Goal: Task Accomplishment & Management: Manage account settings

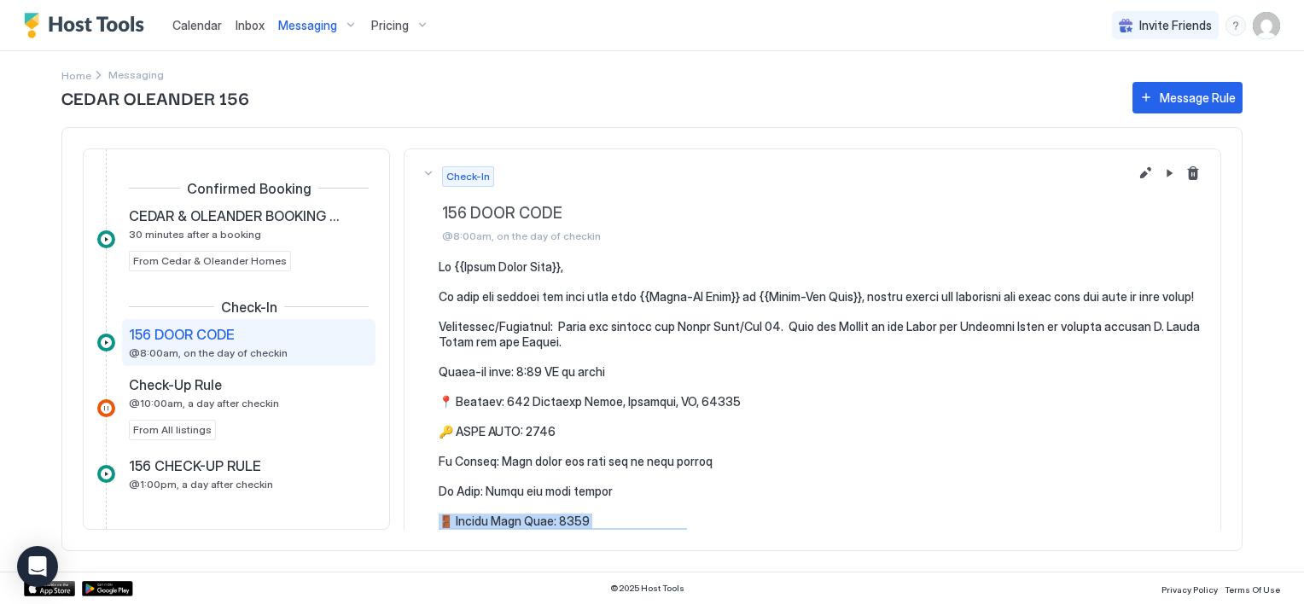
scroll to position [171, 0]
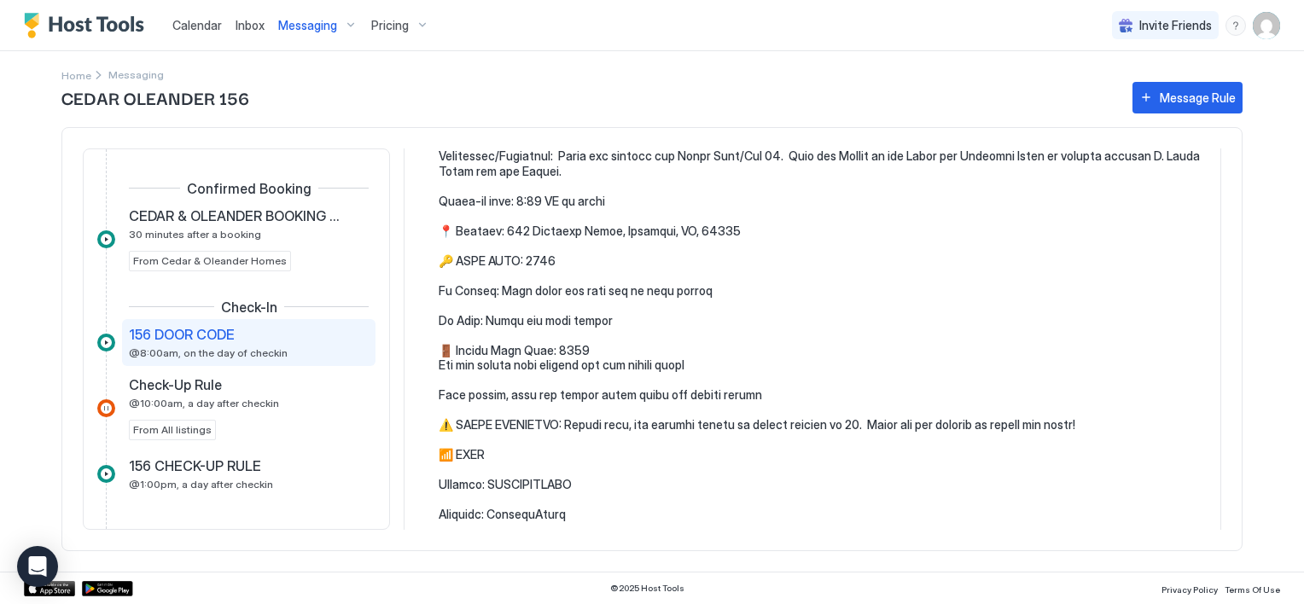
click at [516, 125] on div "CEDAR OLEANDER 156 Message Rule Confirmed Booking CEDAR & OLEANDER BOOKING CONF…" at bounding box center [651, 325] width 1181 height 493
click at [119, 75] on span "Messaging" at bounding box center [135, 74] width 55 height 13
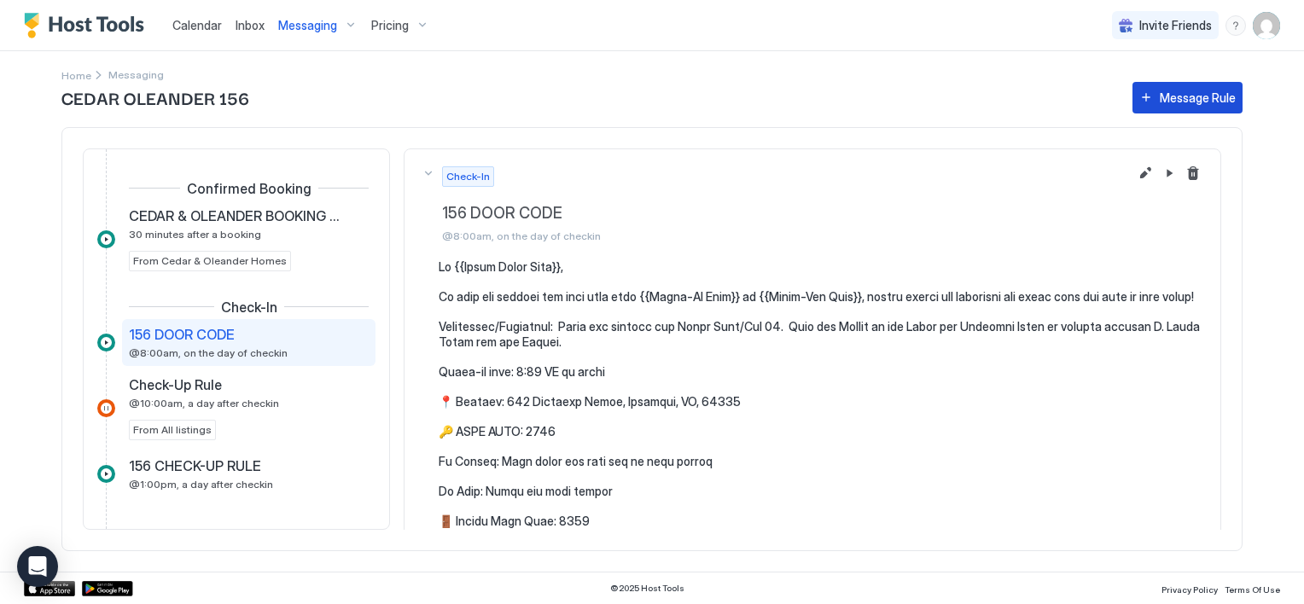
click at [1157, 92] on button "Message Rule" at bounding box center [1188, 98] width 110 height 32
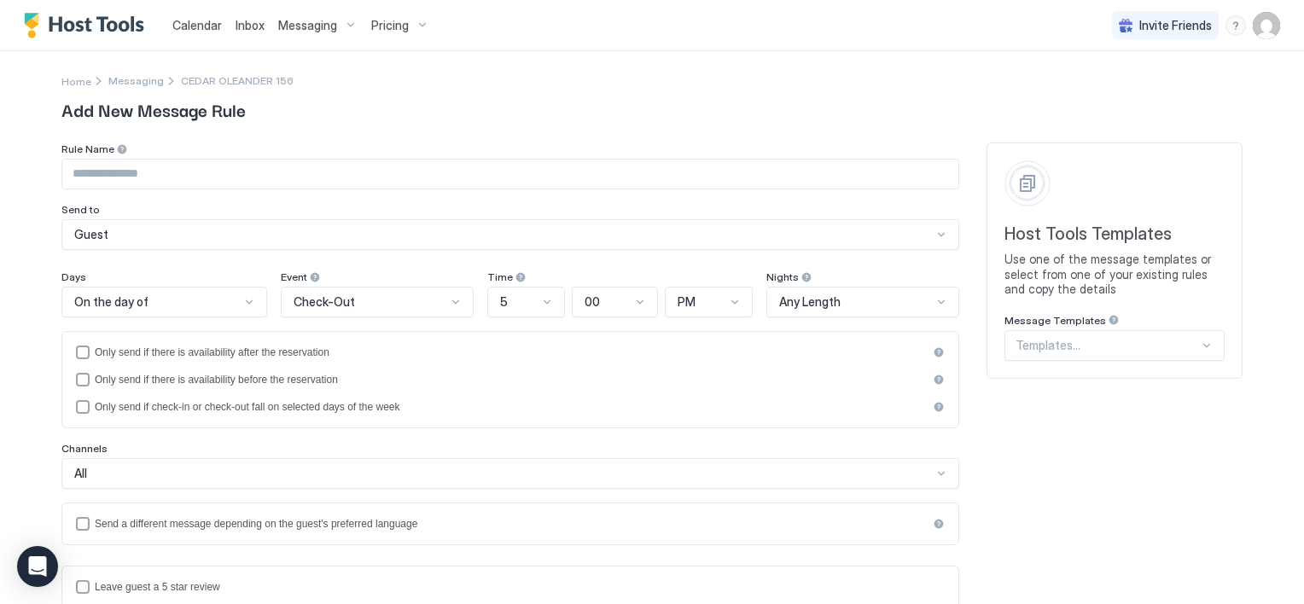
click at [1055, 349] on div "Templates..." at bounding box center [1115, 345] width 220 height 31
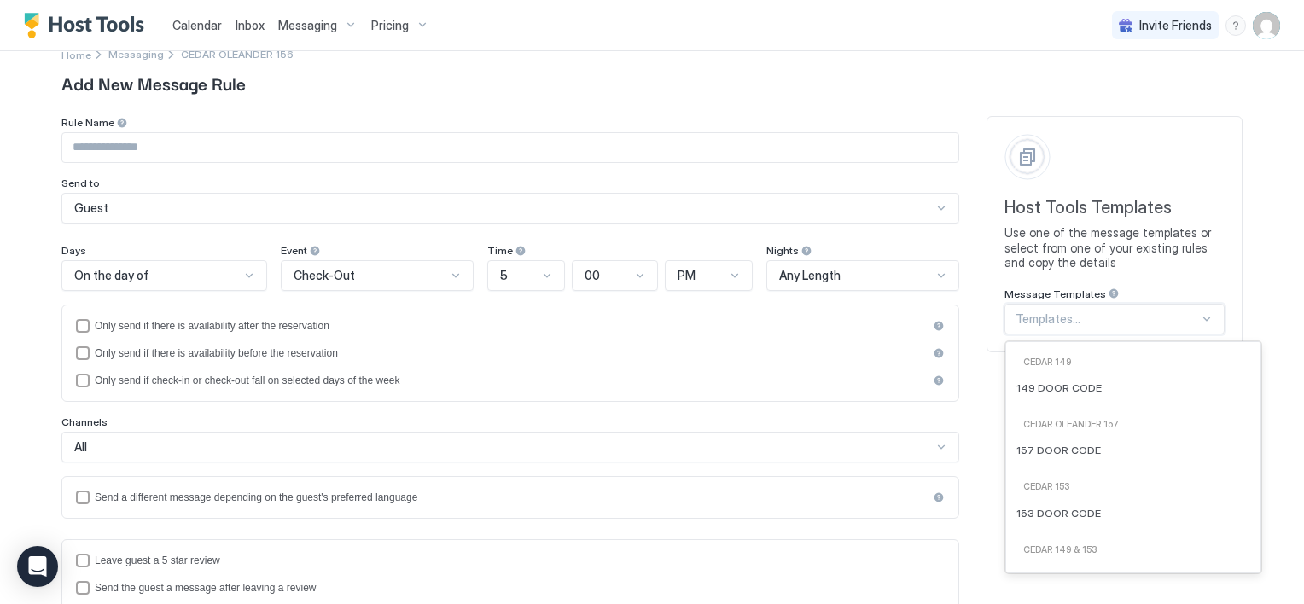
scroll to position [854, 0]
click at [131, 53] on span "Messaging" at bounding box center [135, 54] width 55 height 13
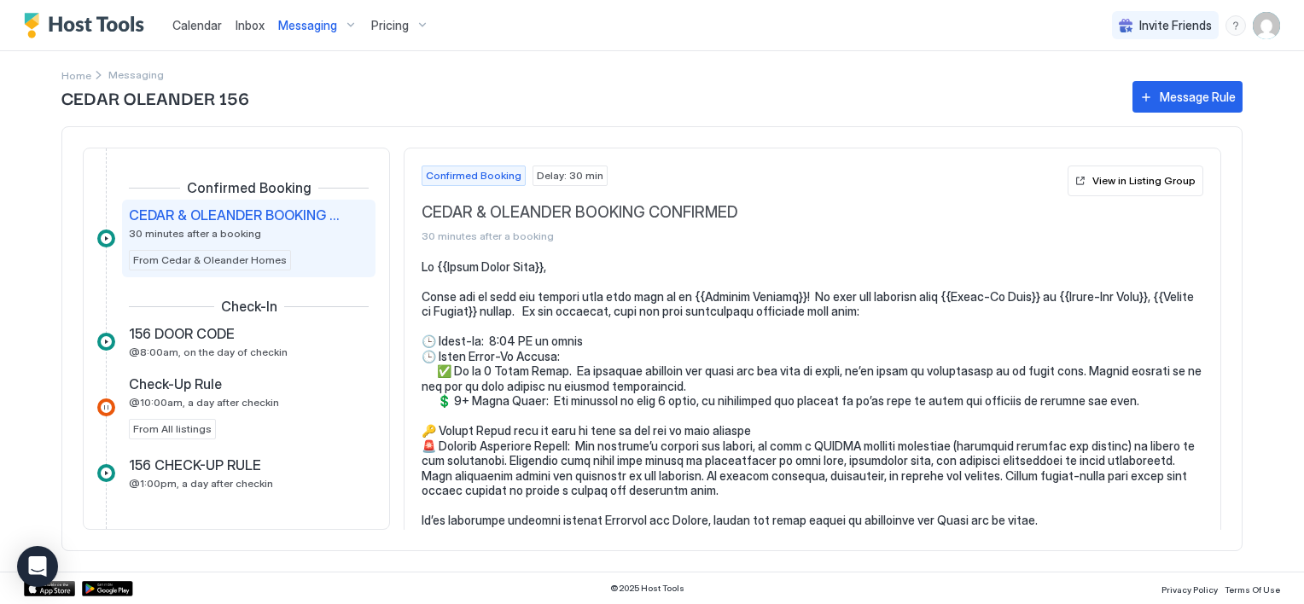
click at [85, 79] on div "CEDAR OLEANDER 156 Message Rule Confirmed Booking CEDAR & OLEANDER BOOKING CONF…" at bounding box center [651, 325] width 1181 height 494
click at [84, 75] on span "Home" at bounding box center [76, 75] width 30 height 13
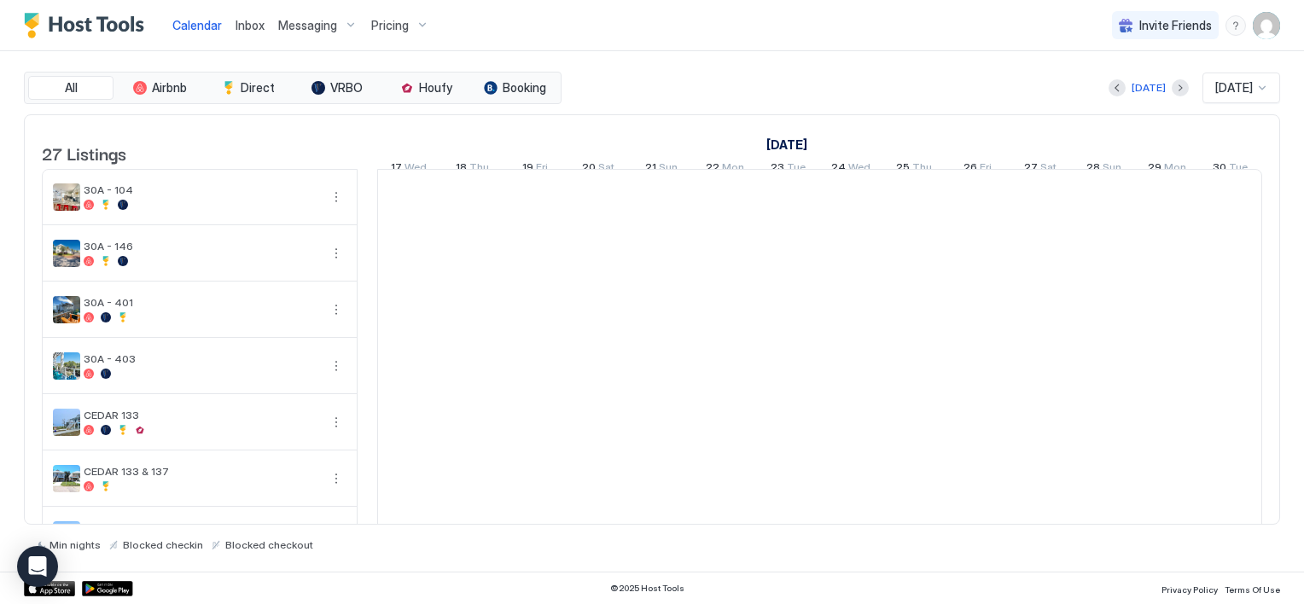
scroll to position [0, 948]
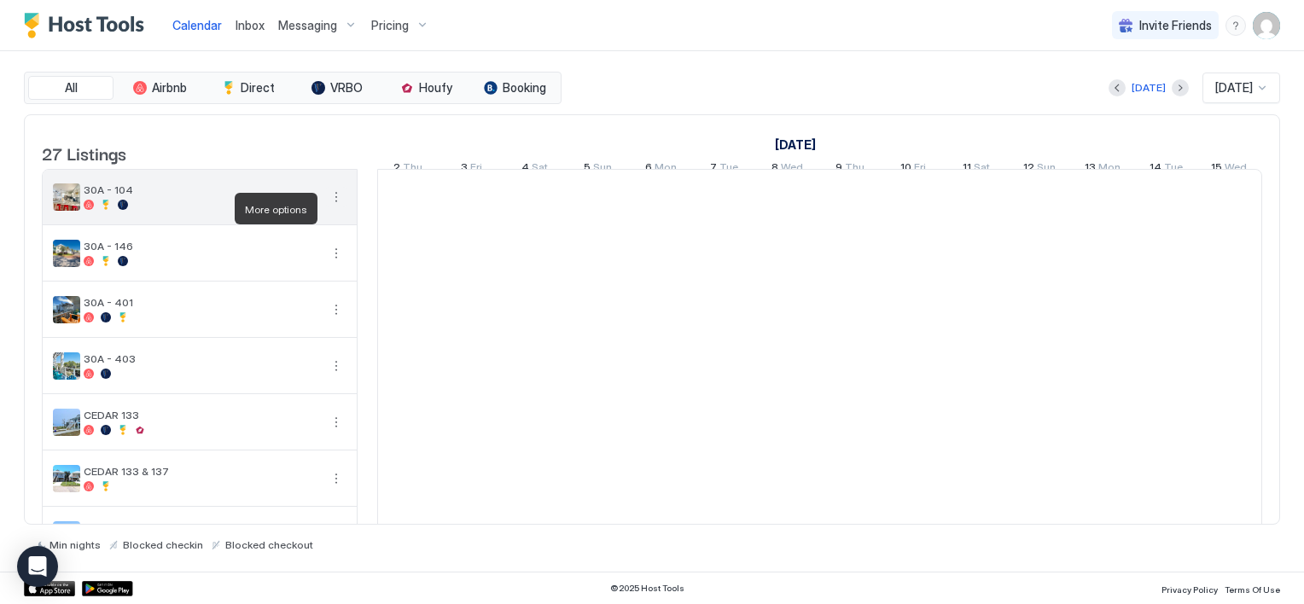
click at [334, 207] on button "More options" at bounding box center [336, 197] width 20 height 20
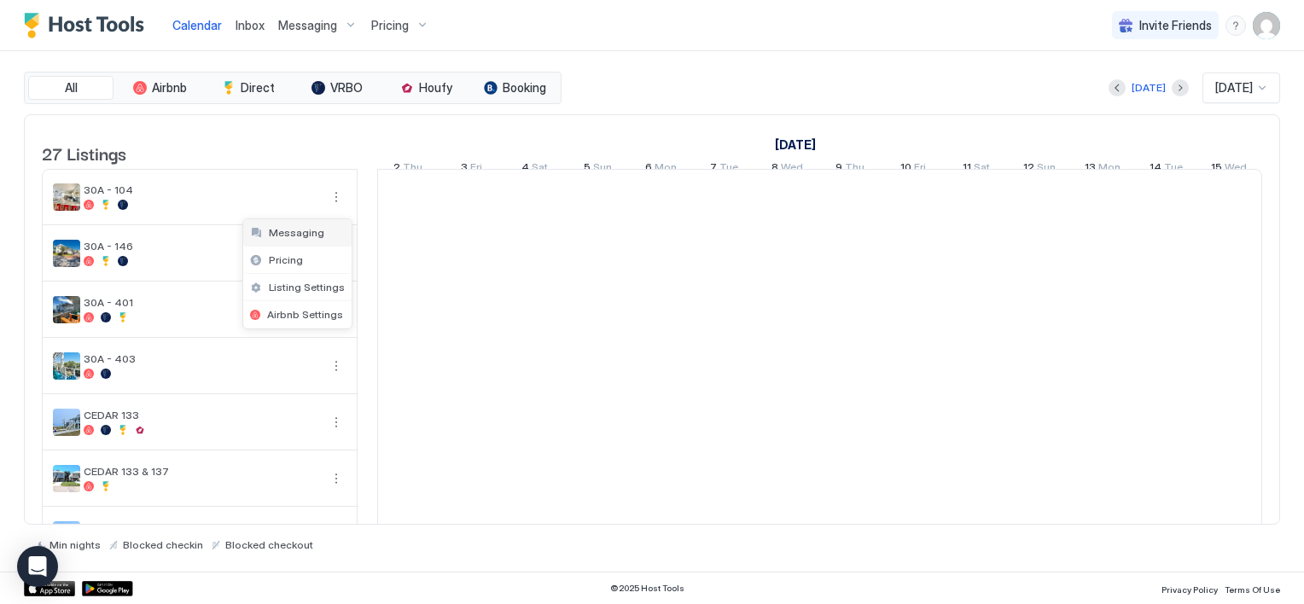
click at [318, 229] on div "Messaging" at bounding box center [297, 232] width 108 height 27
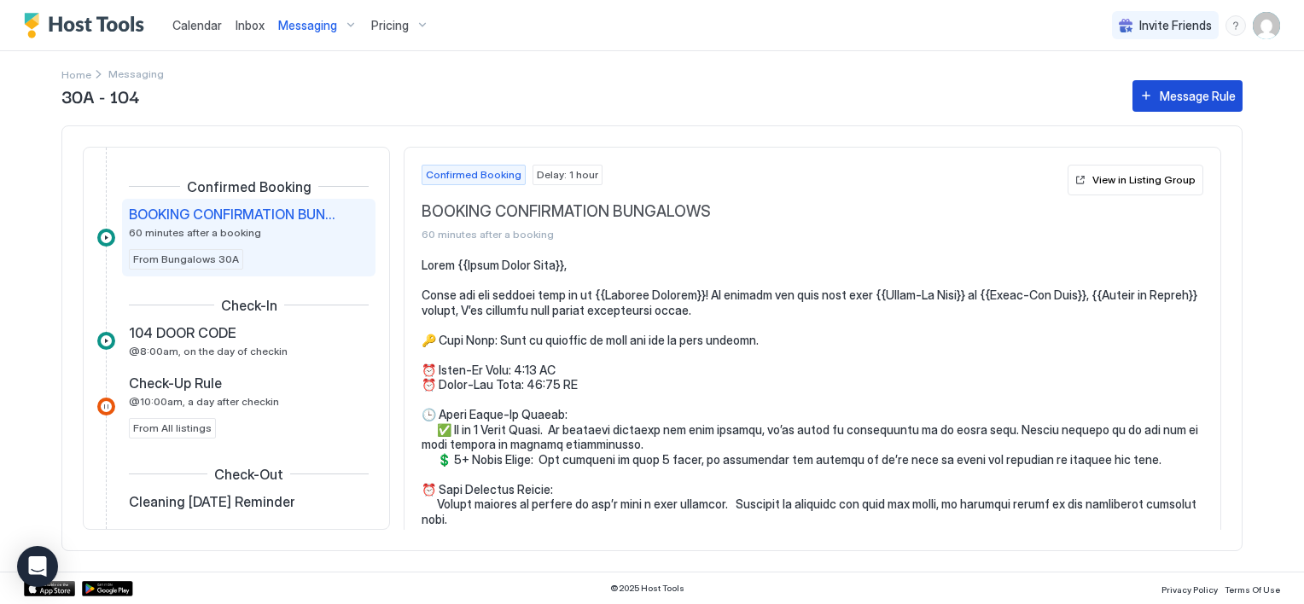
click at [1178, 92] on div "Message Rule" at bounding box center [1198, 96] width 76 height 18
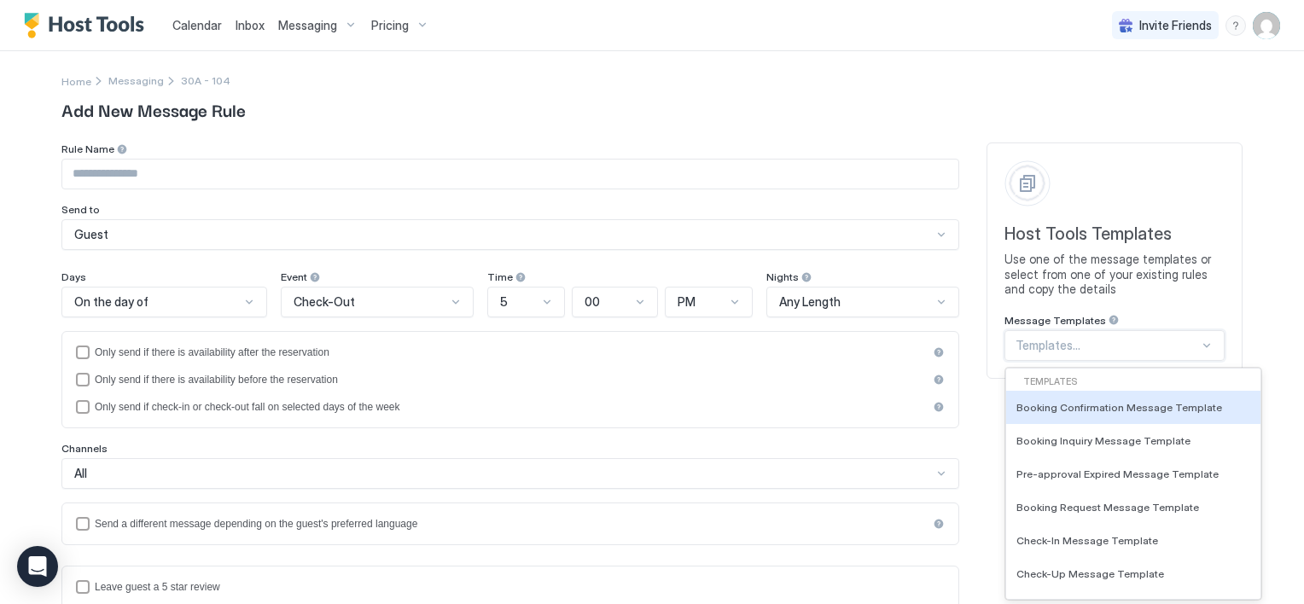
click at [1062, 344] on div "84 results available. Use Up and Down to choose options, press Enter to select …" at bounding box center [1115, 345] width 220 height 31
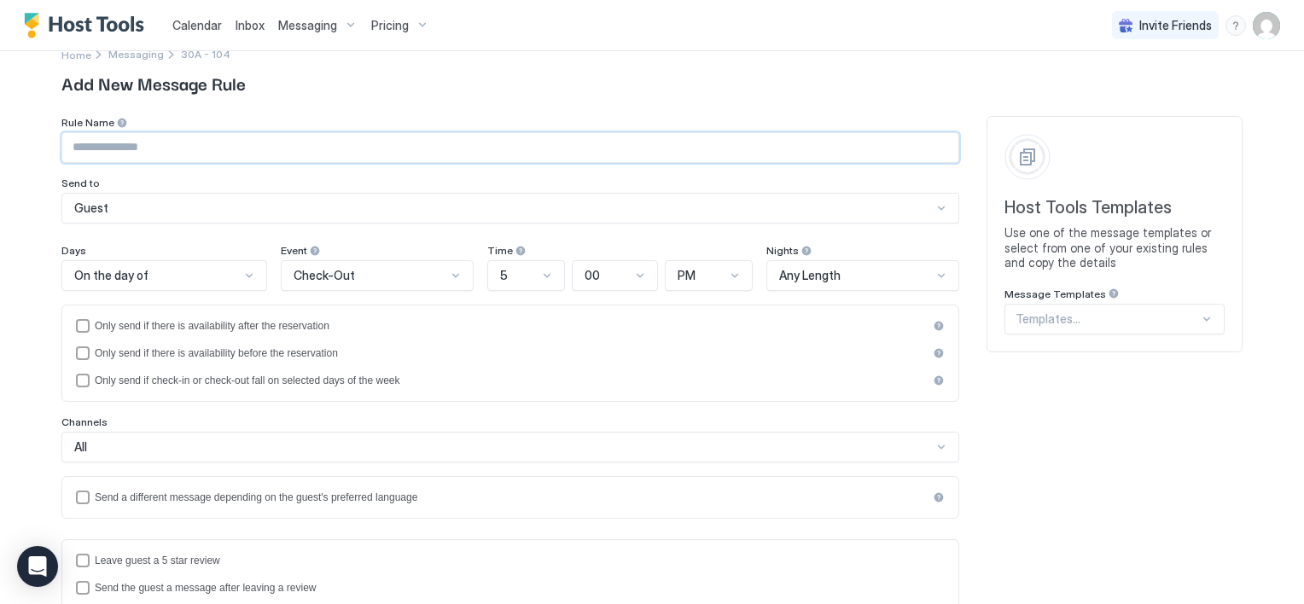
click at [118, 144] on input "Input Field" at bounding box center [510, 147] width 896 height 29
click at [1117, 319] on div at bounding box center [1108, 319] width 184 height 15
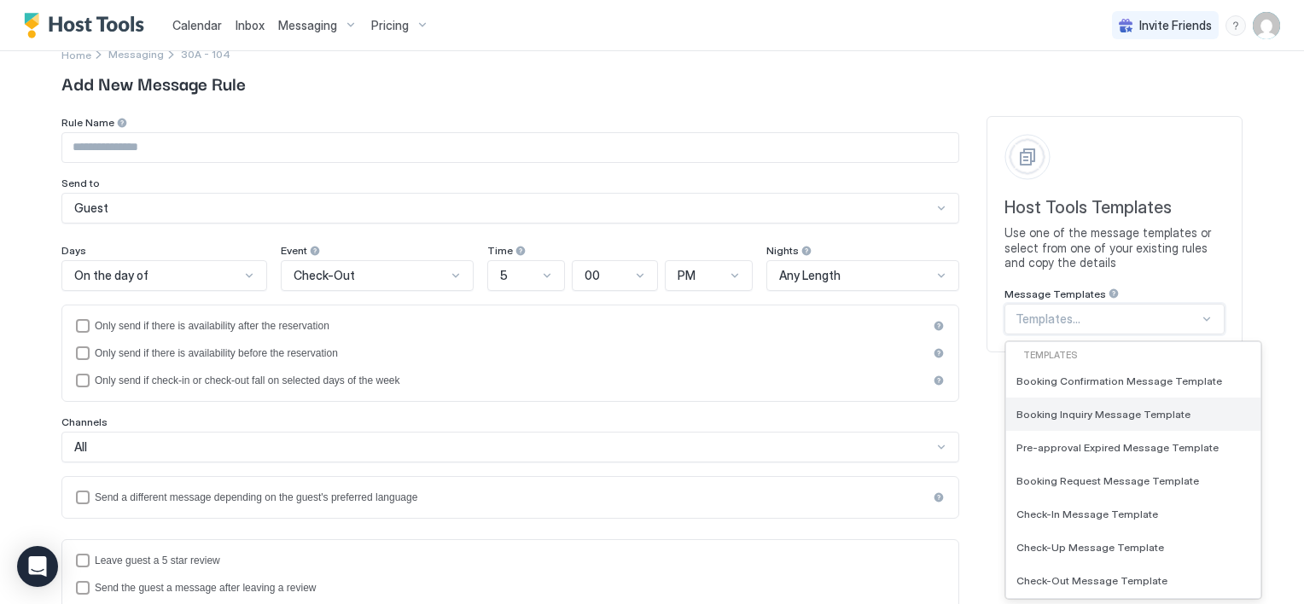
click at [1128, 410] on span "Booking Inquiry Message Template" at bounding box center [1104, 414] width 174 height 13
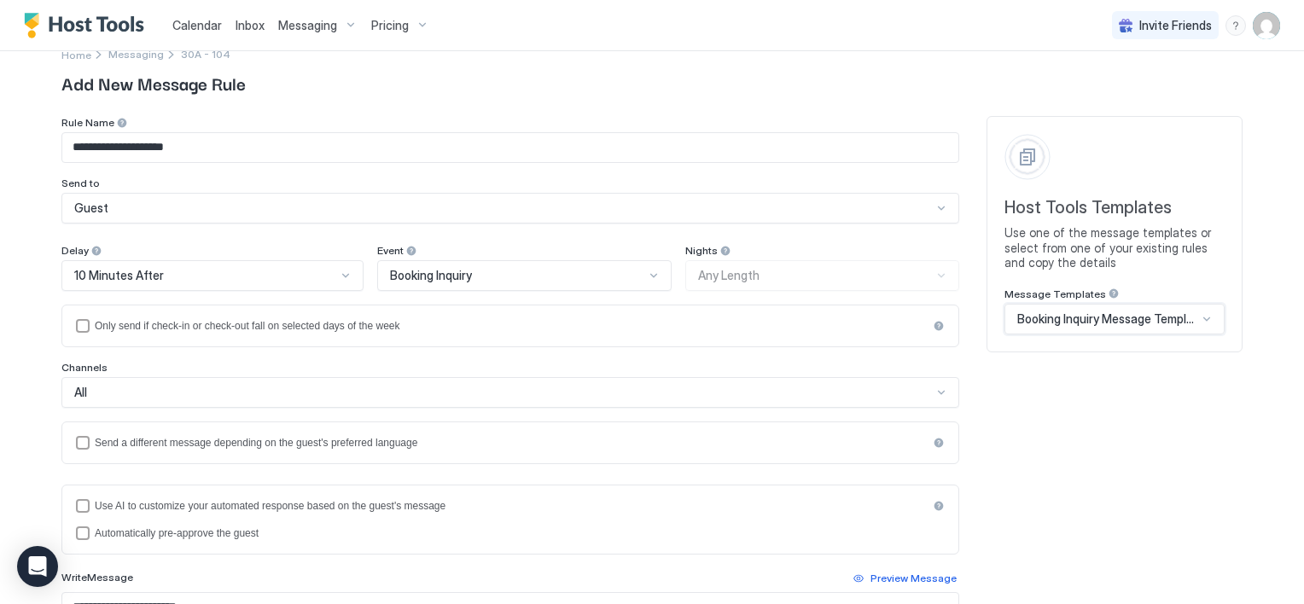
click at [126, 147] on input "**********" at bounding box center [510, 147] width 896 height 29
click at [100, 147] on input "**********" at bounding box center [510, 147] width 896 height 29
drag, startPoint x: 104, startPoint y: 145, endPoint x: 253, endPoint y: 164, distance: 149.7
click at [253, 164] on div "**********" at bounding box center [510, 170] width 898 height 108
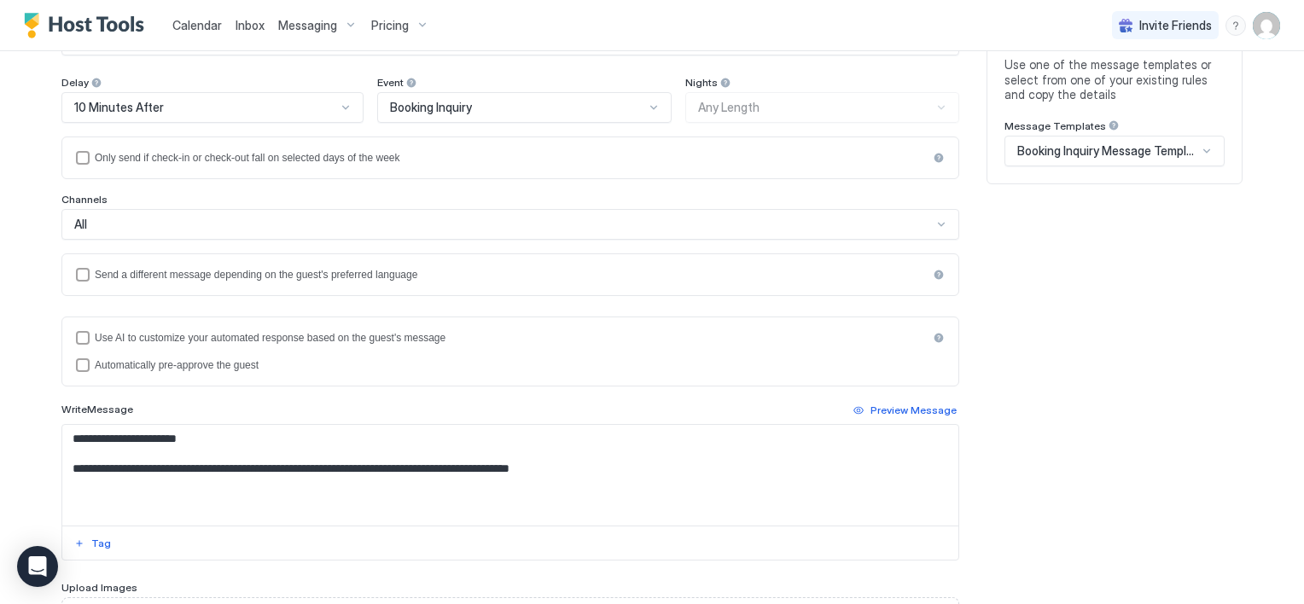
scroll to position [197, 0]
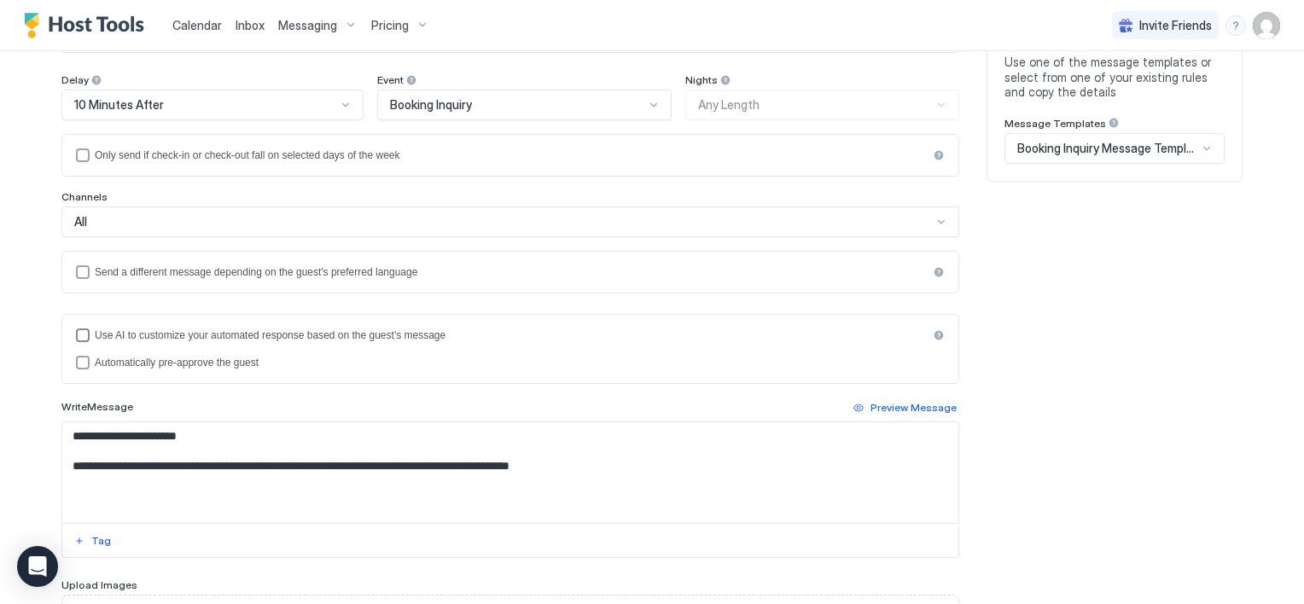
type input "**********"
click at [76, 335] on div "useAI" at bounding box center [83, 336] width 14 height 14
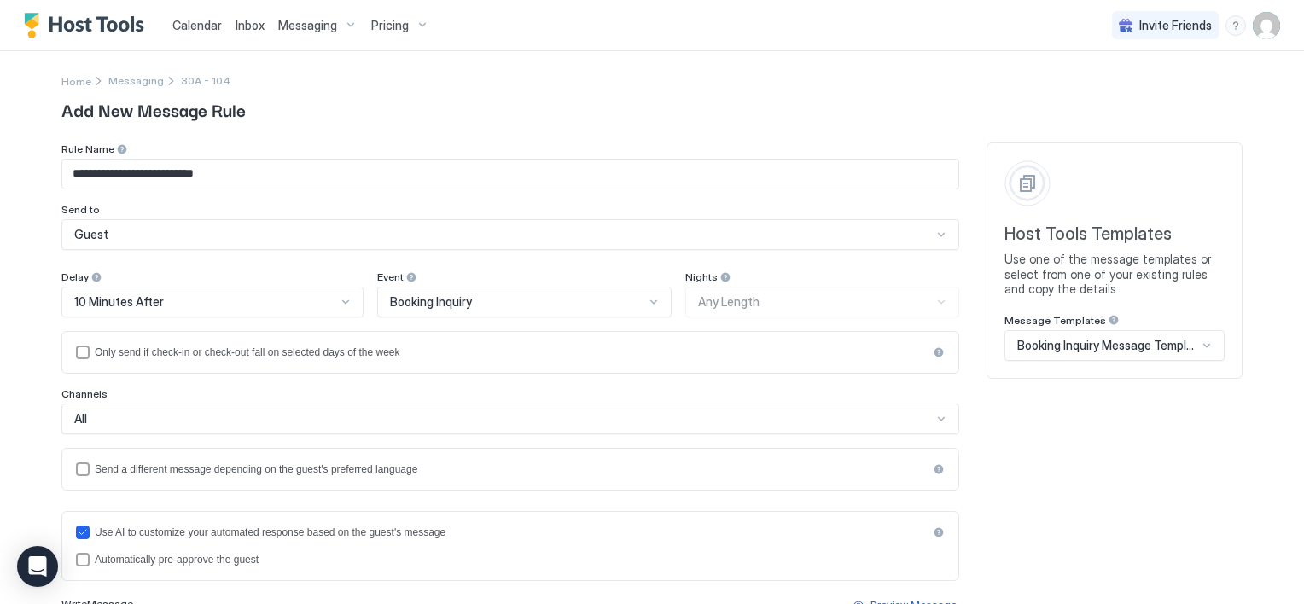
scroll to position [0, 0]
click at [340, 303] on div at bounding box center [346, 302] width 14 height 14
click at [227, 182] on input "**********" at bounding box center [510, 174] width 896 height 29
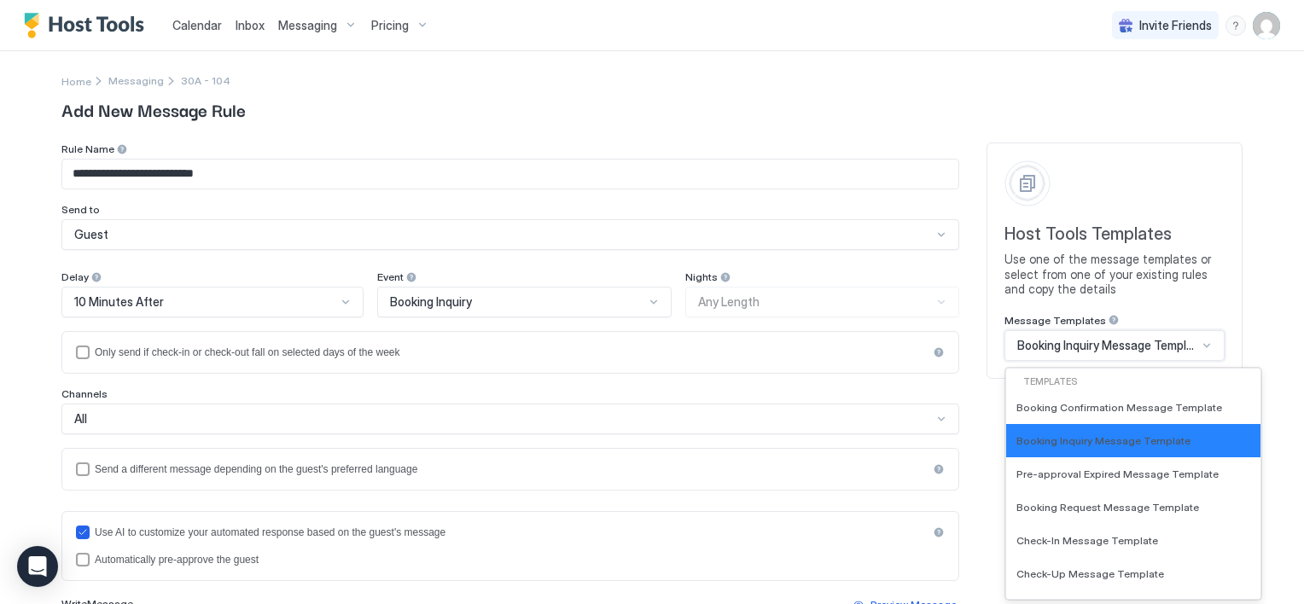
scroll to position [26, 0]
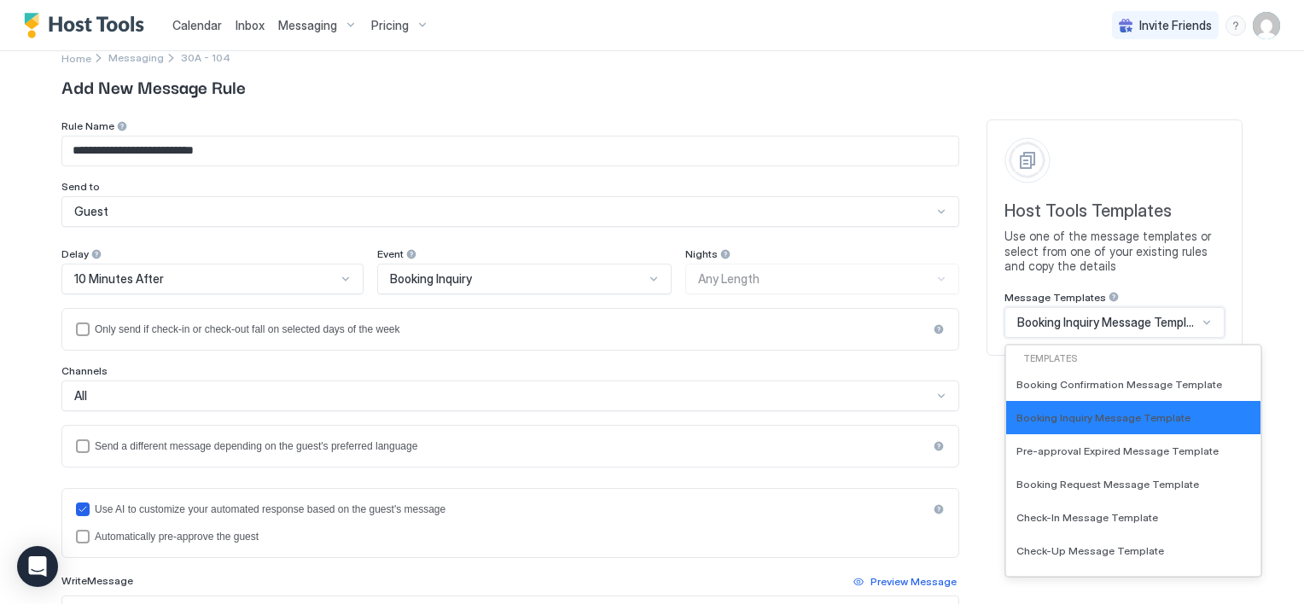
click at [1138, 338] on div "84 results available. Use Up and Down to choose options, press Enter to select …" at bounding box center [1115, 322] width 220 height 31
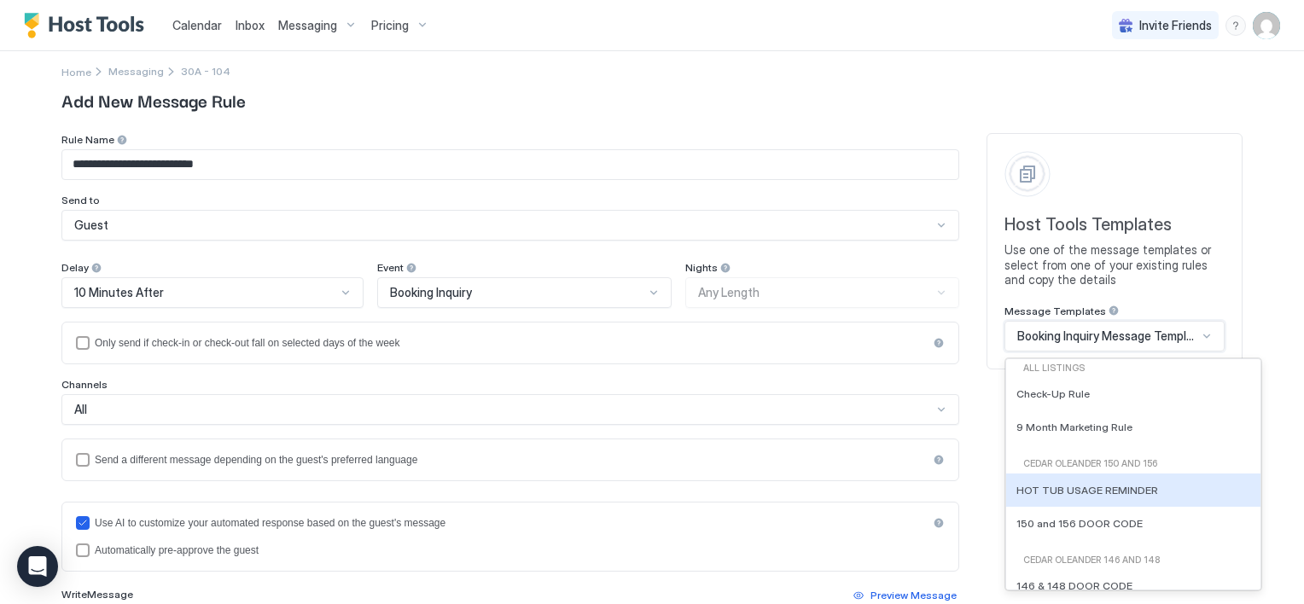
scroll to position [0, 0]
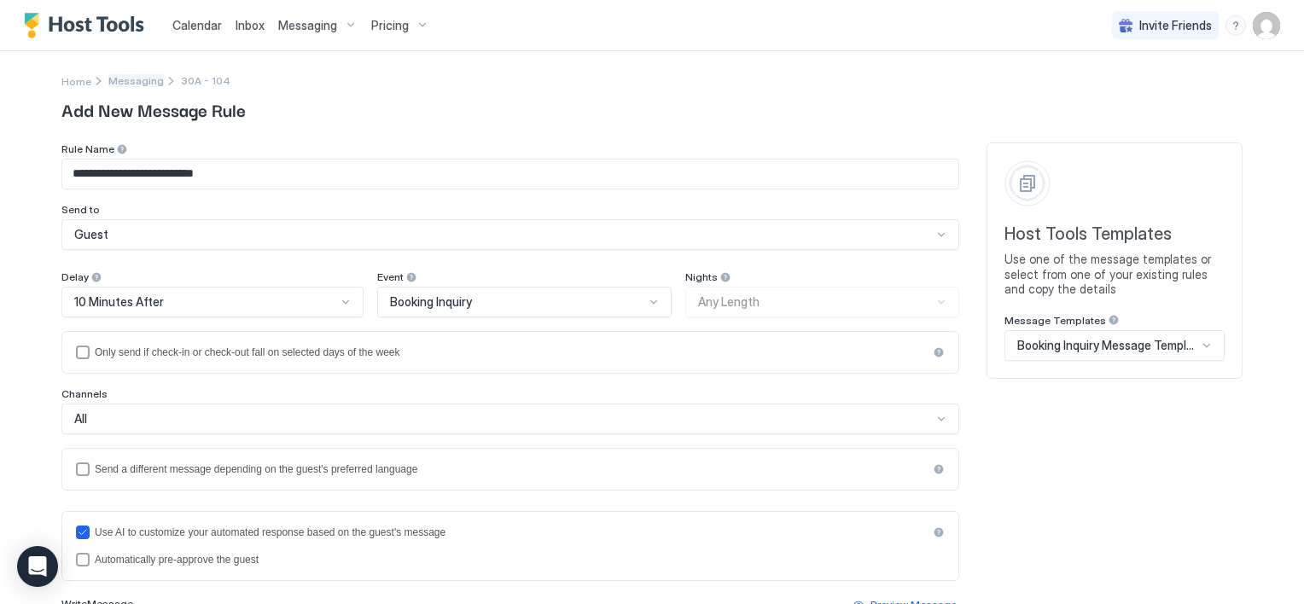
click at [112, 78] on span "Messaging" at bounding box center [135, 80] width 55 height 13
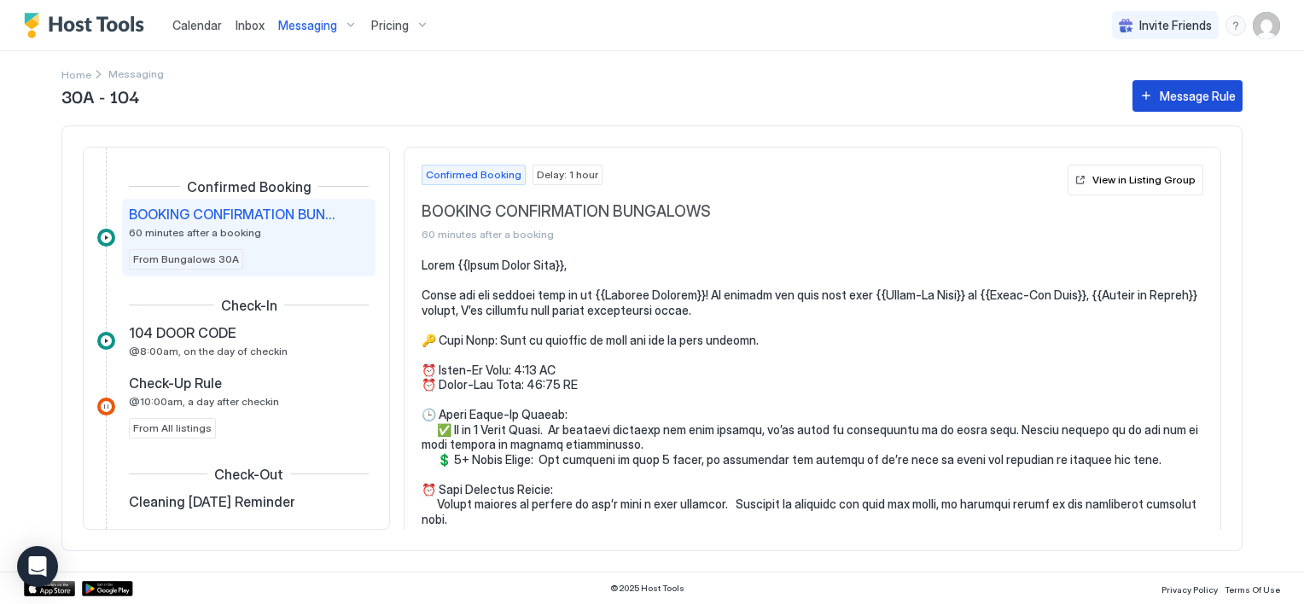
click at [1159, 97] on button "Message Rule" at bounding box center [1188, 96] width 110 height 32
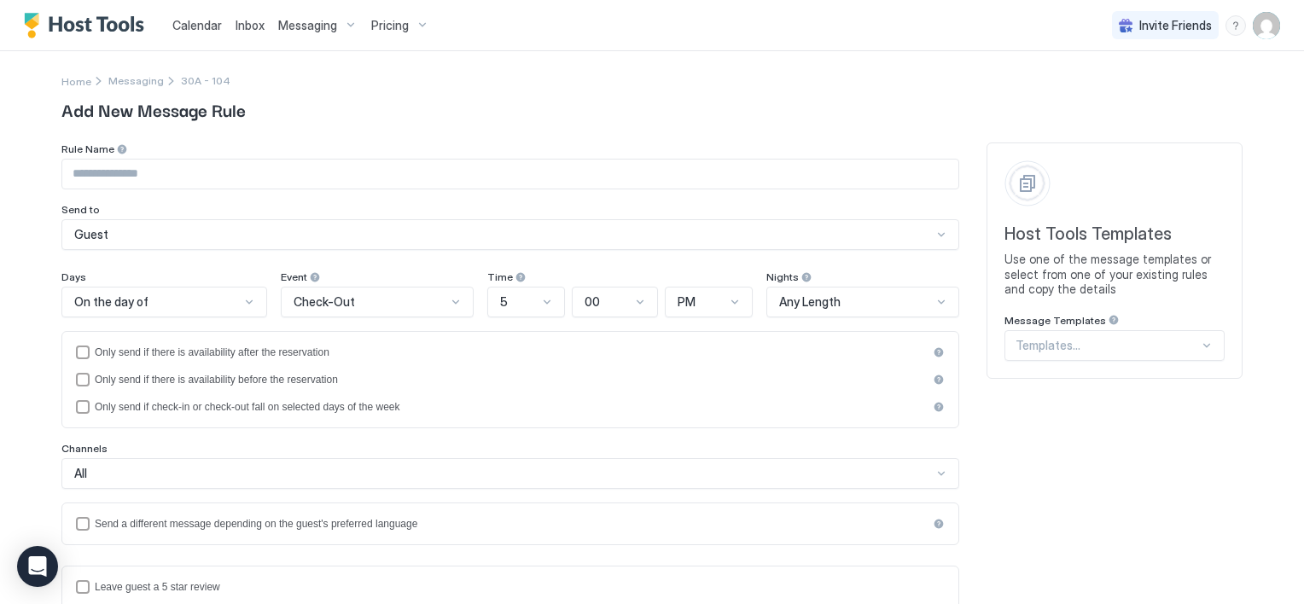
click at [1021, 186] on div "Host Tools Templates Use one of the message templates or select from one of you…" at bounding box center [1115, 261] width 256 height 236
click at [1071, 254] on span "Use one of the message templates or select from one of your existing rules and …" at bounding box center [1115, 274] width 220 height 45
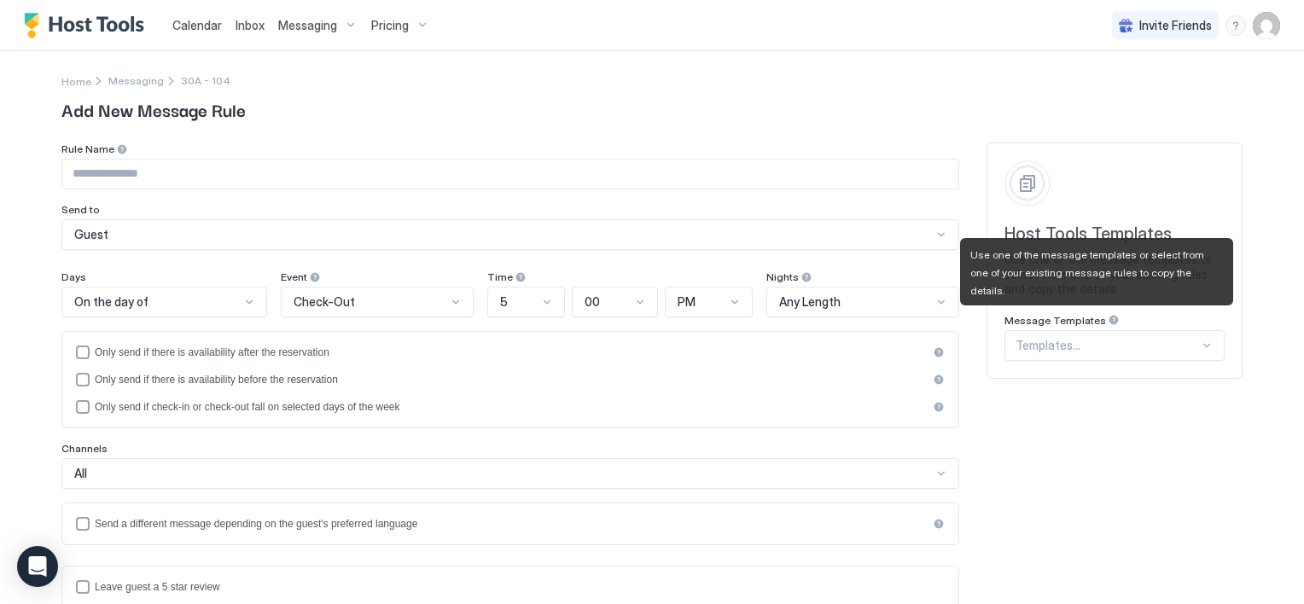
click at [1108, 321] on div at bounding box center [1114, 320] width 12 height 12
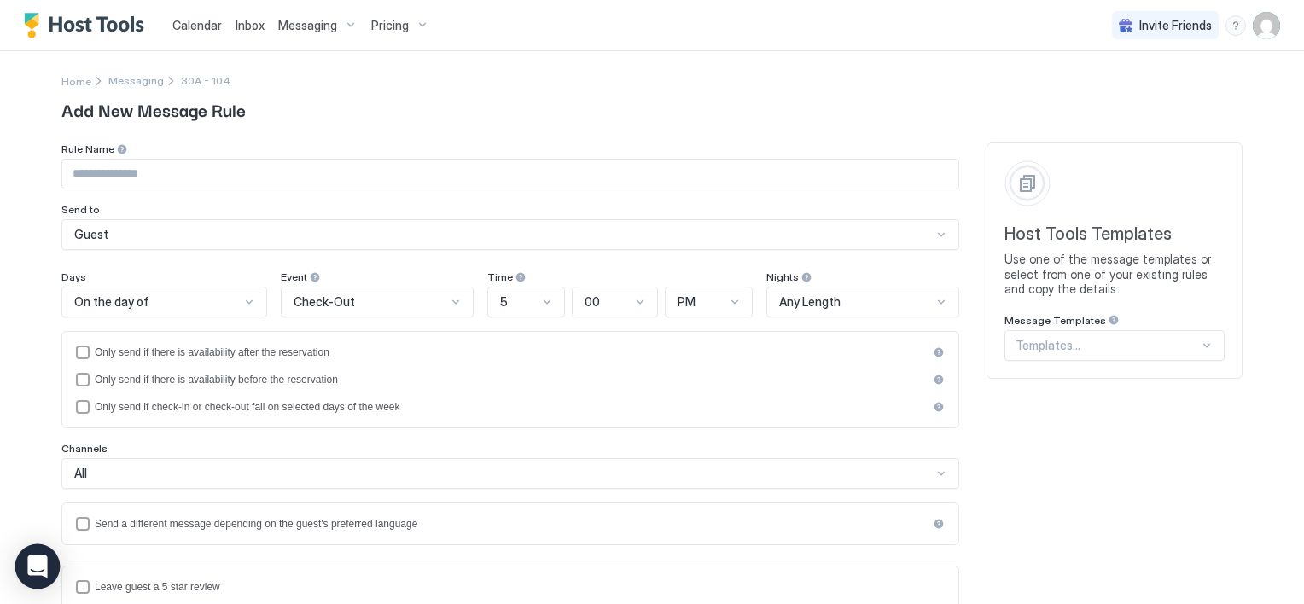
click at [44, 574] on icon "Open Intercom Messenger" at bounding box center [37, 567] width 20 height 22
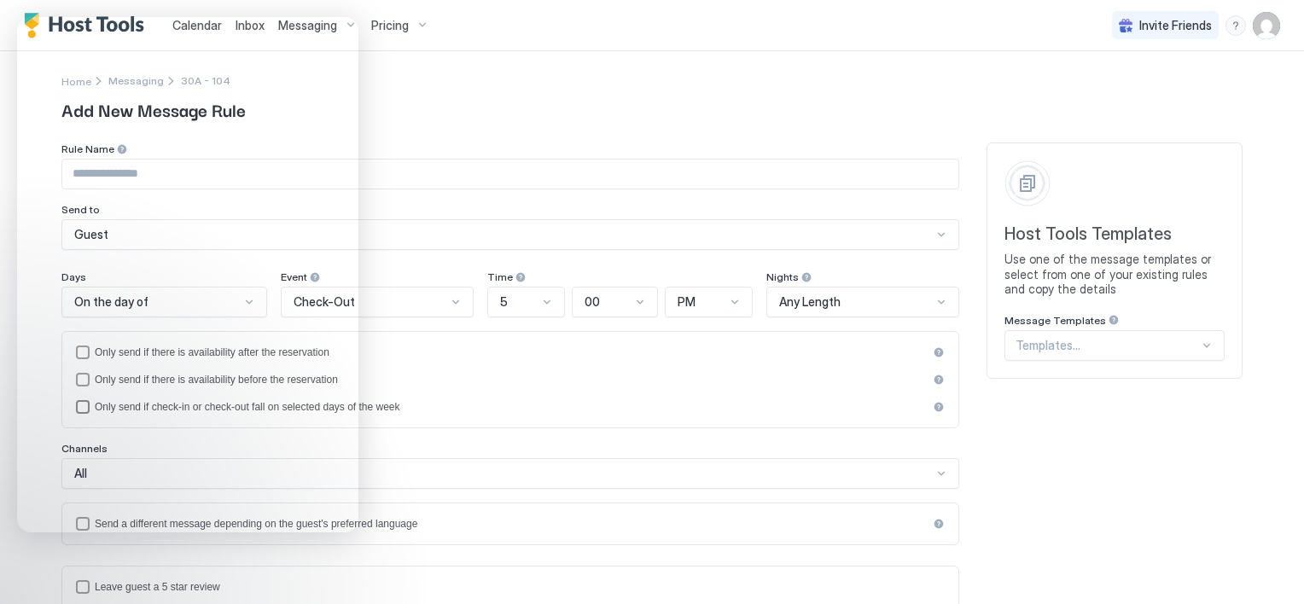
click at [492, 401] on div "Only send if check-in or check-out fall on selected days of the week" at bounding box center [511, 407] width 833 height 12
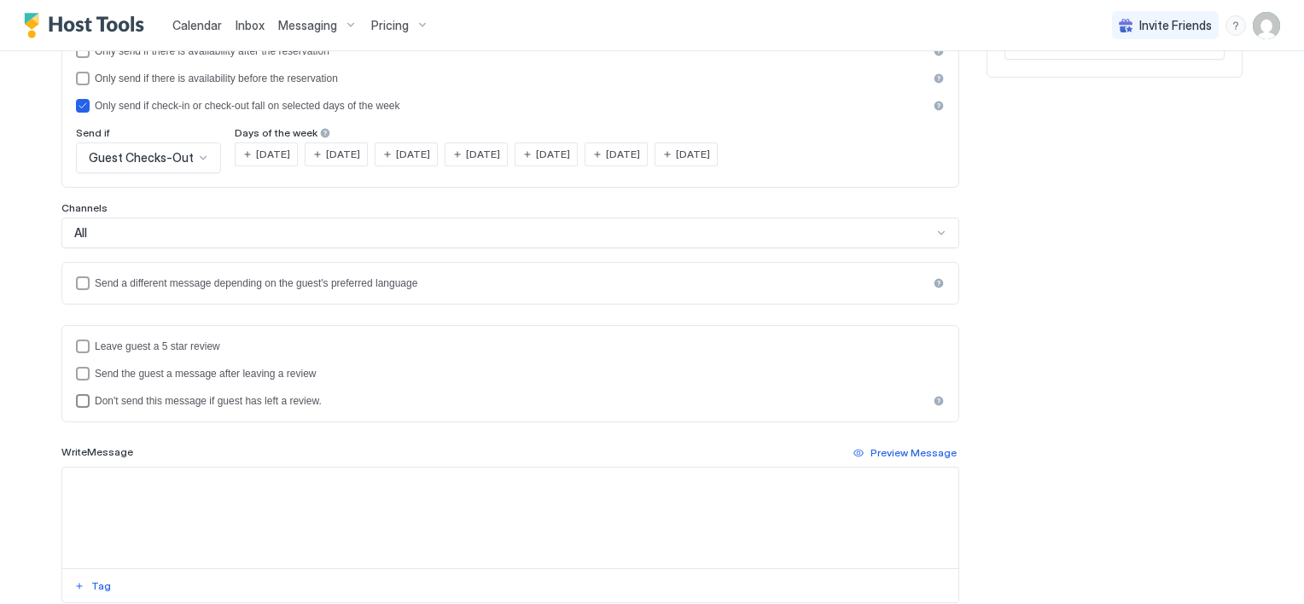
scroll to position [341, 0]
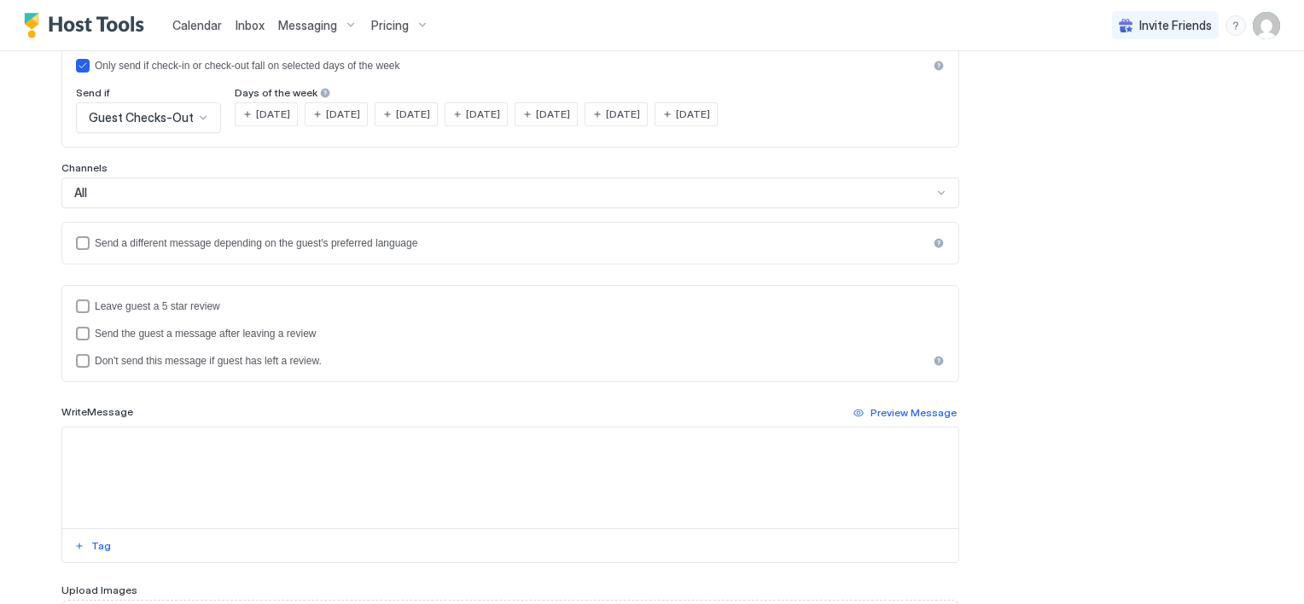
click at [255, 27] on span "Inbox" at bounding box center [250, 25] width 29 height 15
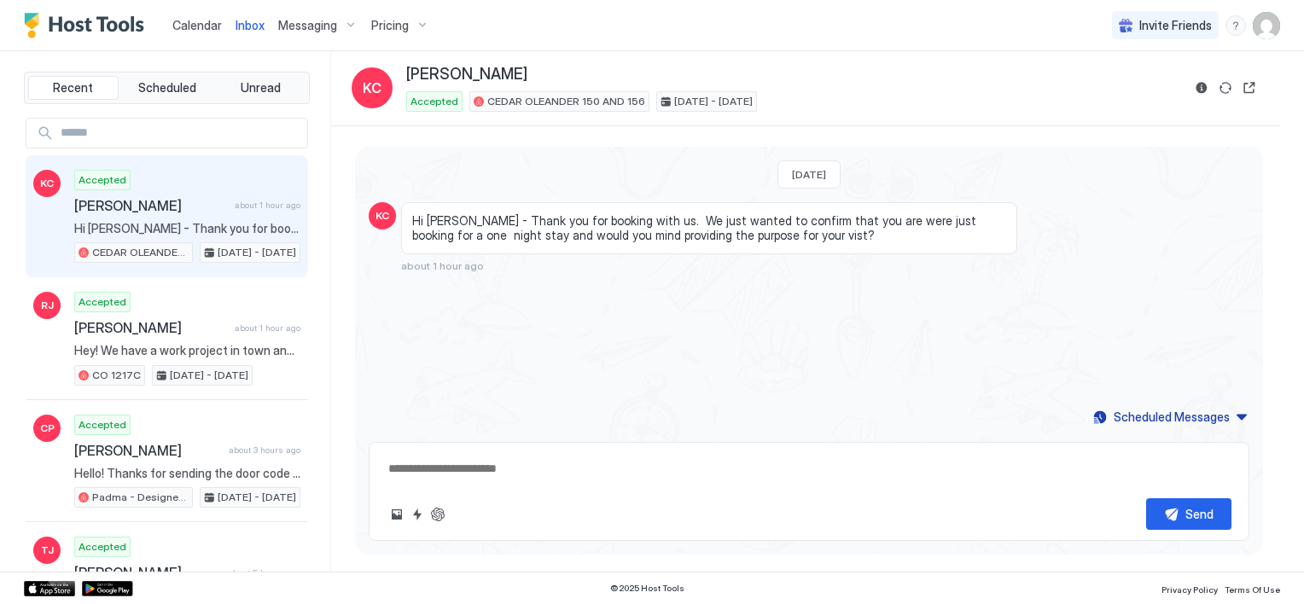
click at [236, 24] on span "Inbox" at bounding box center [250, 25] width 29 height 15
drag, startPoint x: 253, startPoint y: 28, endPoint x: 242, endPoint y: 30, distance: 10.4
click at [242, 30] on span "Inbox" at bounding box center [250, 25] width 29 height 15
click at [1159, 421] on div "Scheduled Messages" at bounding box center [1172, 417] width 116 height 18
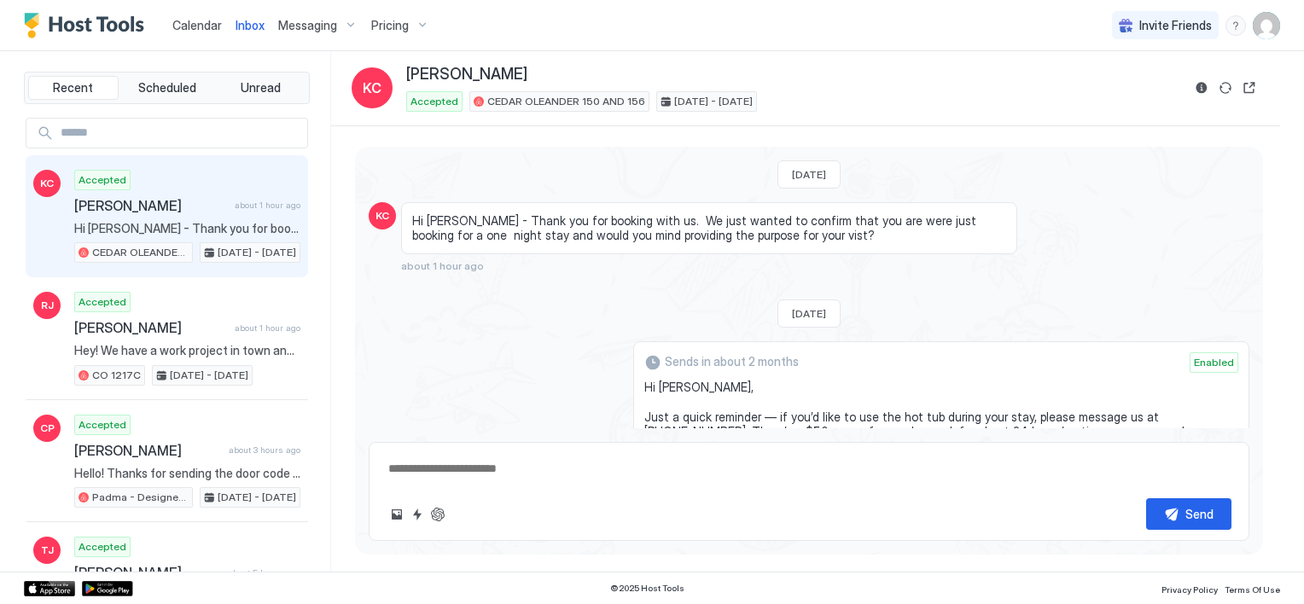
click at [542, 387] on div "Sends in about 2 months Enabled Hi [PERSON_NAME], Just a quick reminder — if yo…" at bounding box center [809, 445] width 881 height 209
click at [1203, 90] on button "Reservation information" at bounding box center [1202, 88] width 20 height 20
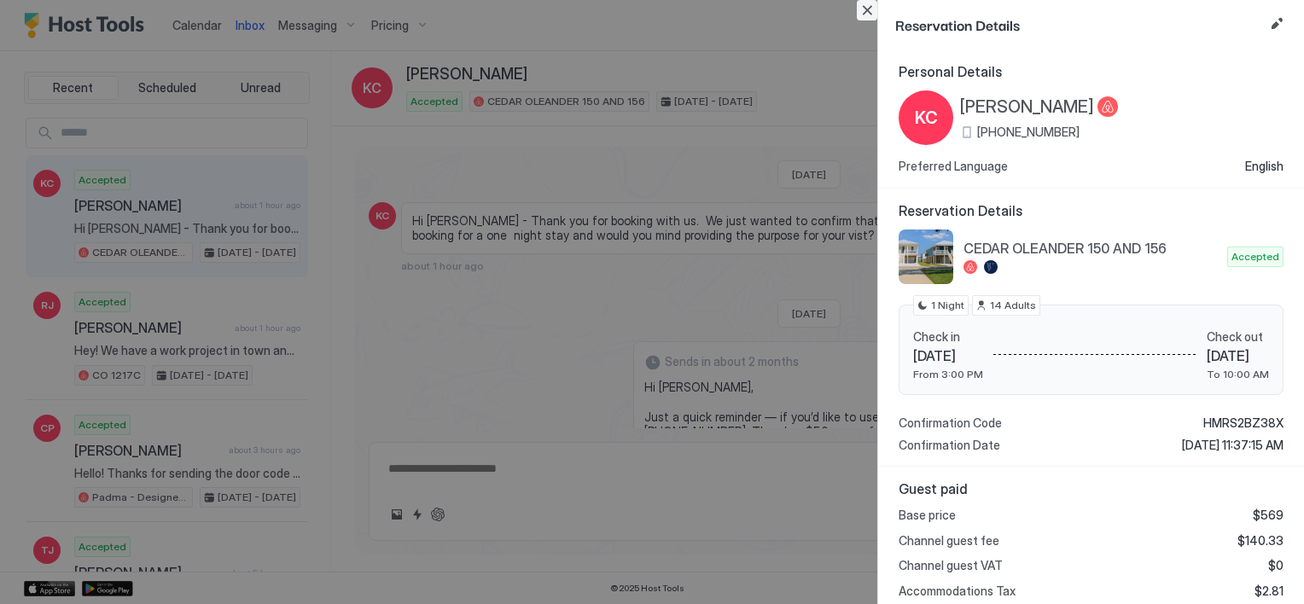
click at [862, 9] on button "Close" at bounding box center [867, 10] width 20 height 20
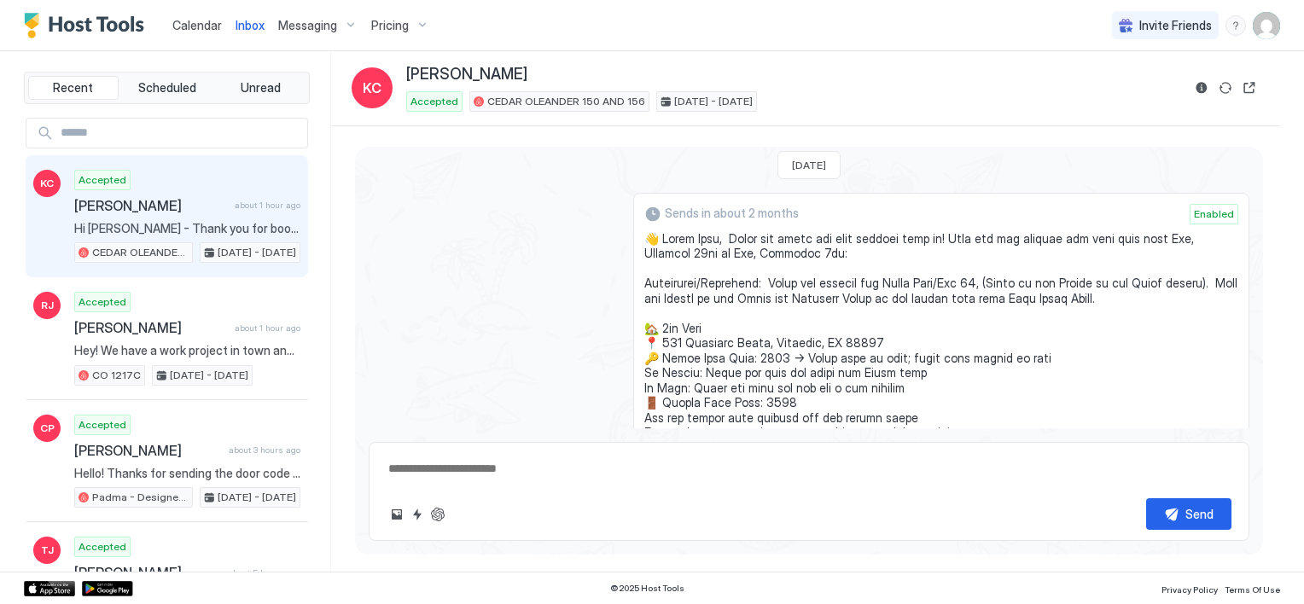
scroll to position [768, 0]
